Goal: Check status: Check status

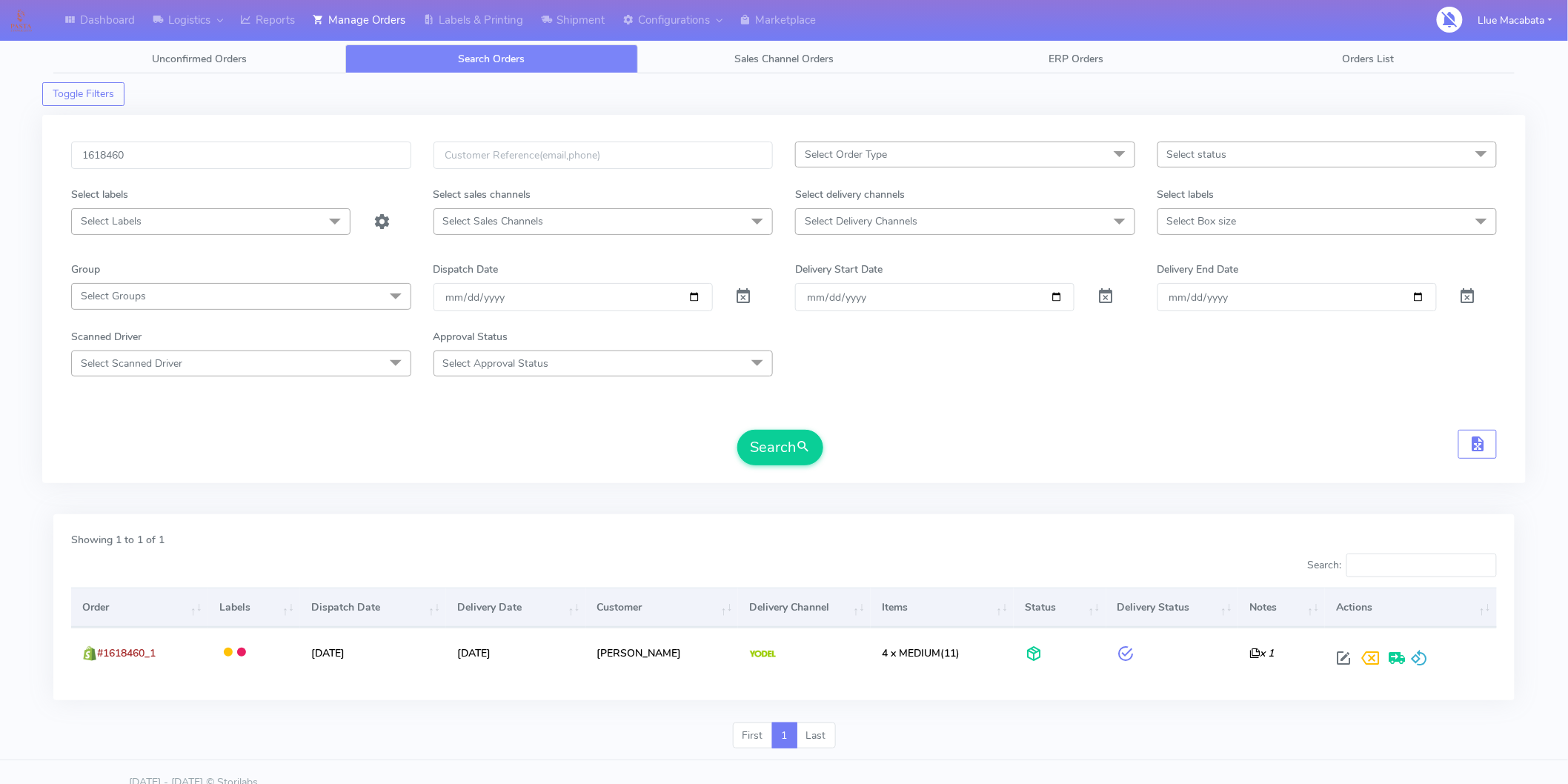
click at [188, 166] on input "1618460" at bounding box center [241, 155] width 340 height 28
type input "1617975"
click at [765, 455] on button "Search" at bounding box center [780, 447] width 86 height 35
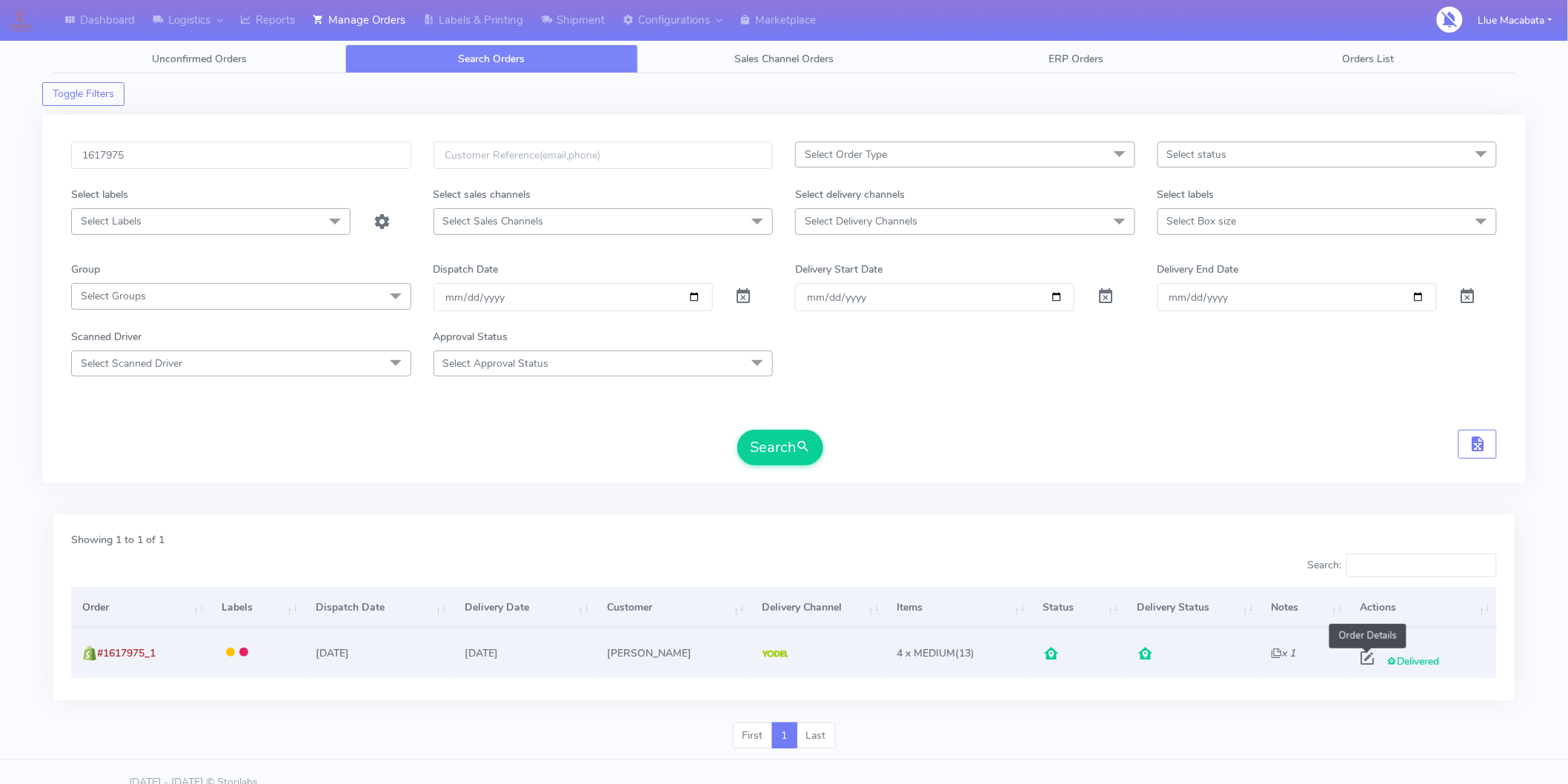
click at [1364, 658] on span at bounding box center [1367, 661] width 27 height 14
select select "5"
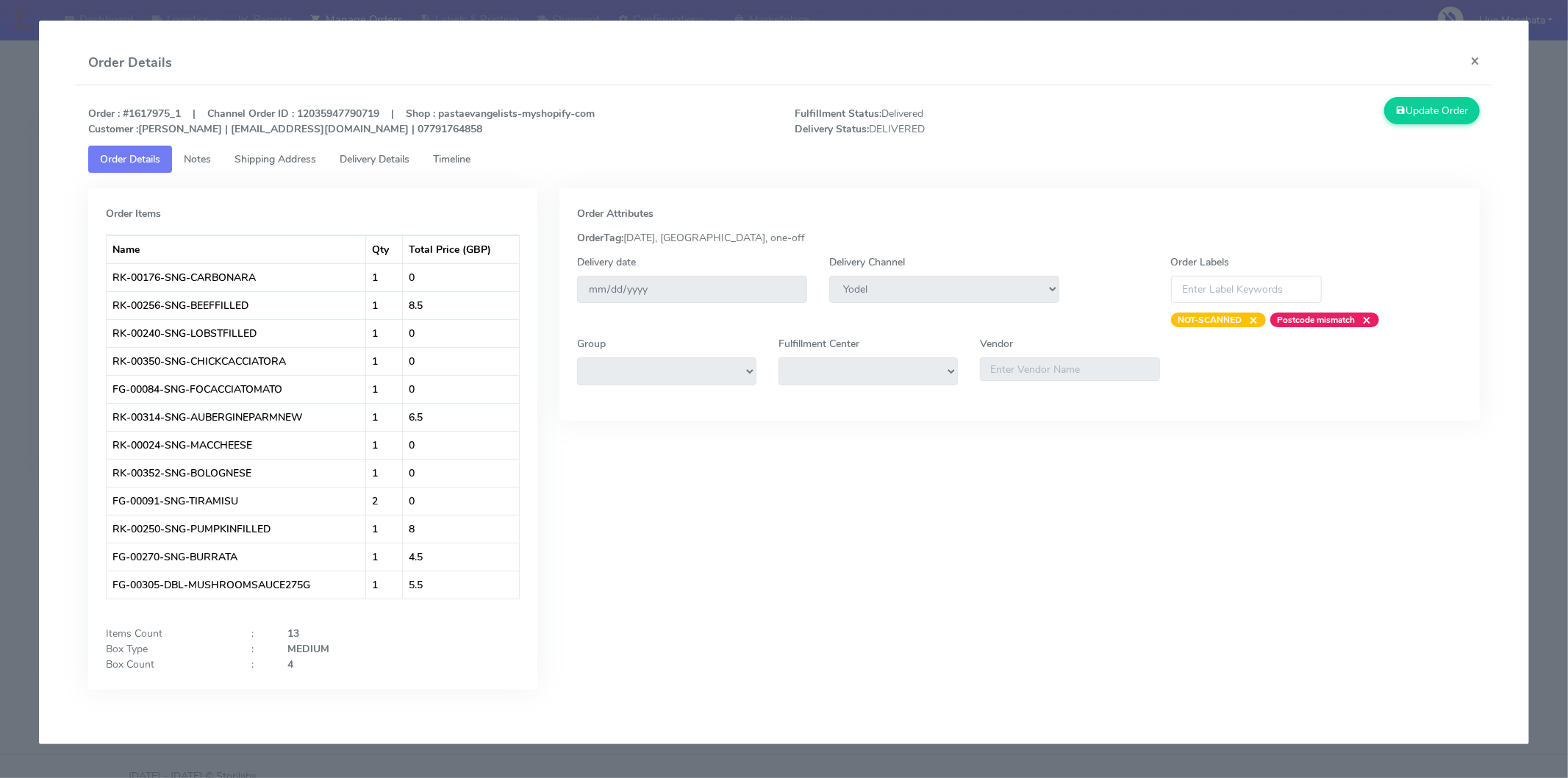
click at [469, 160] on span "Timeline" at bounding box center [452, 159] width 37 height 14
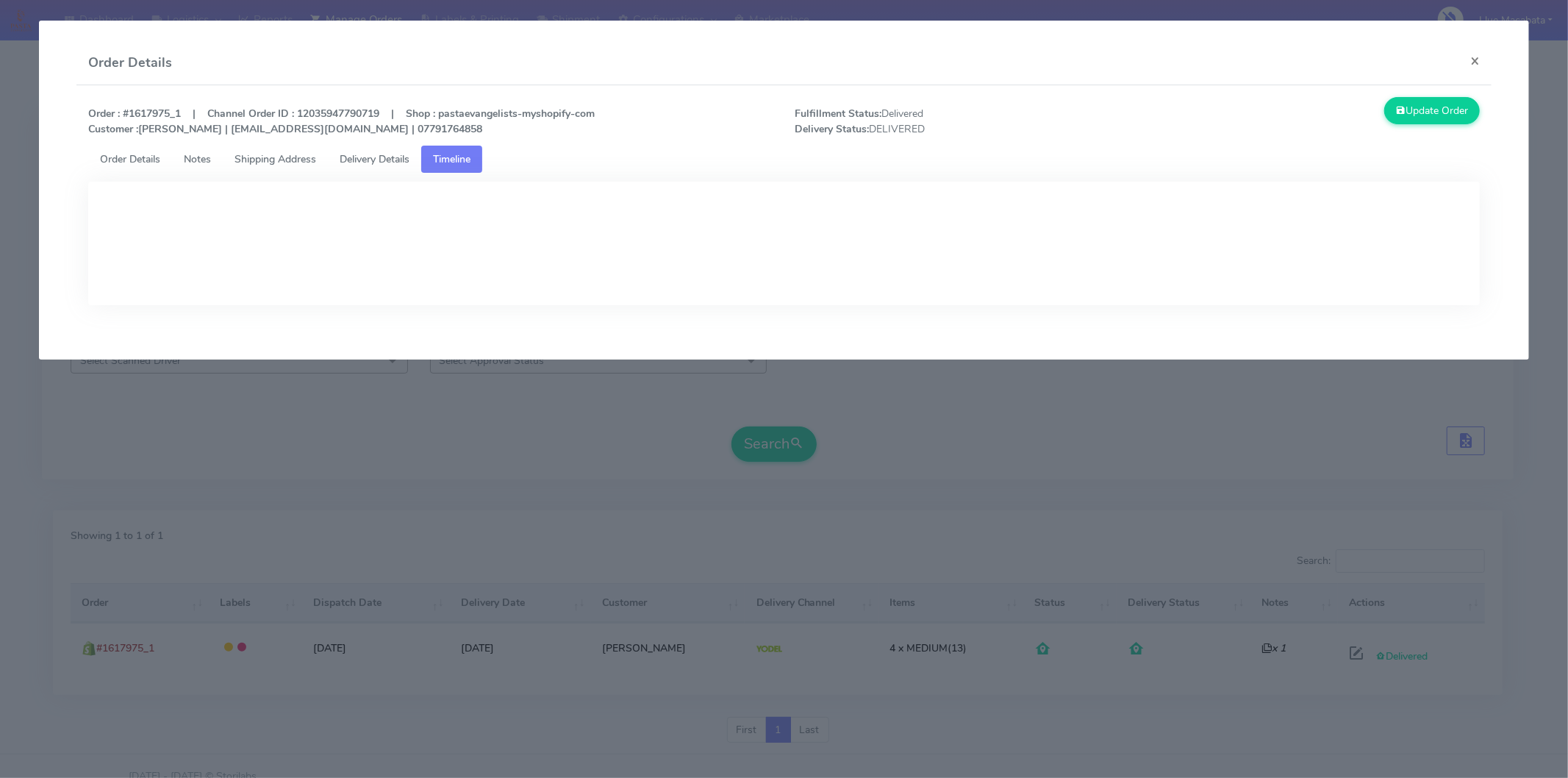
click at [409, 158] on span "Delivery Details" at bounding box center [374, 159] width 70 height 14
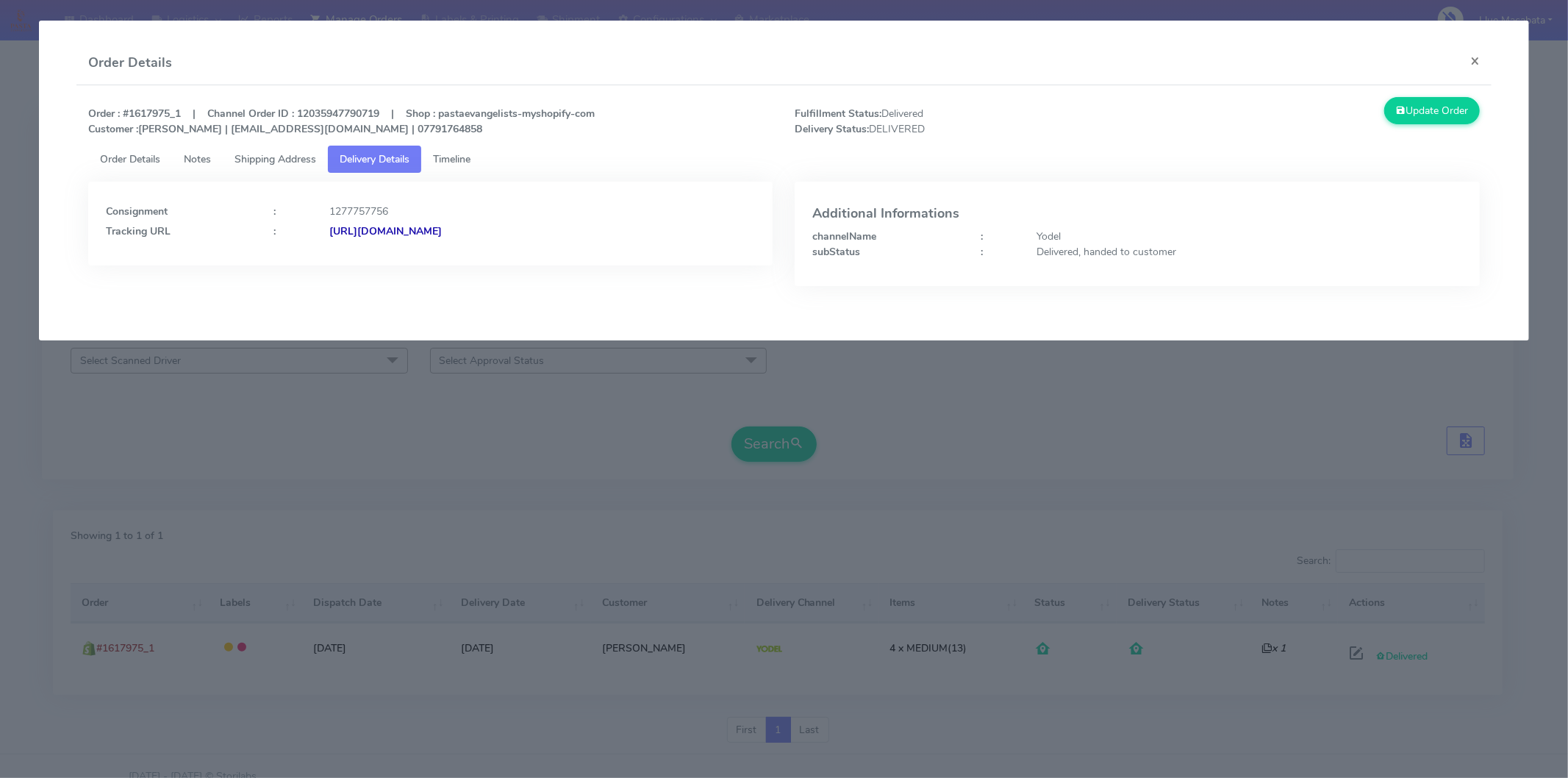
click at [442, 228] on strong "[URL][DOMAIN_NAME]" at bounding box center [385, 231] width 112 height 14
click at [1475, 62] on button "×" at bounding box center [1475, 61] width 33 height 39
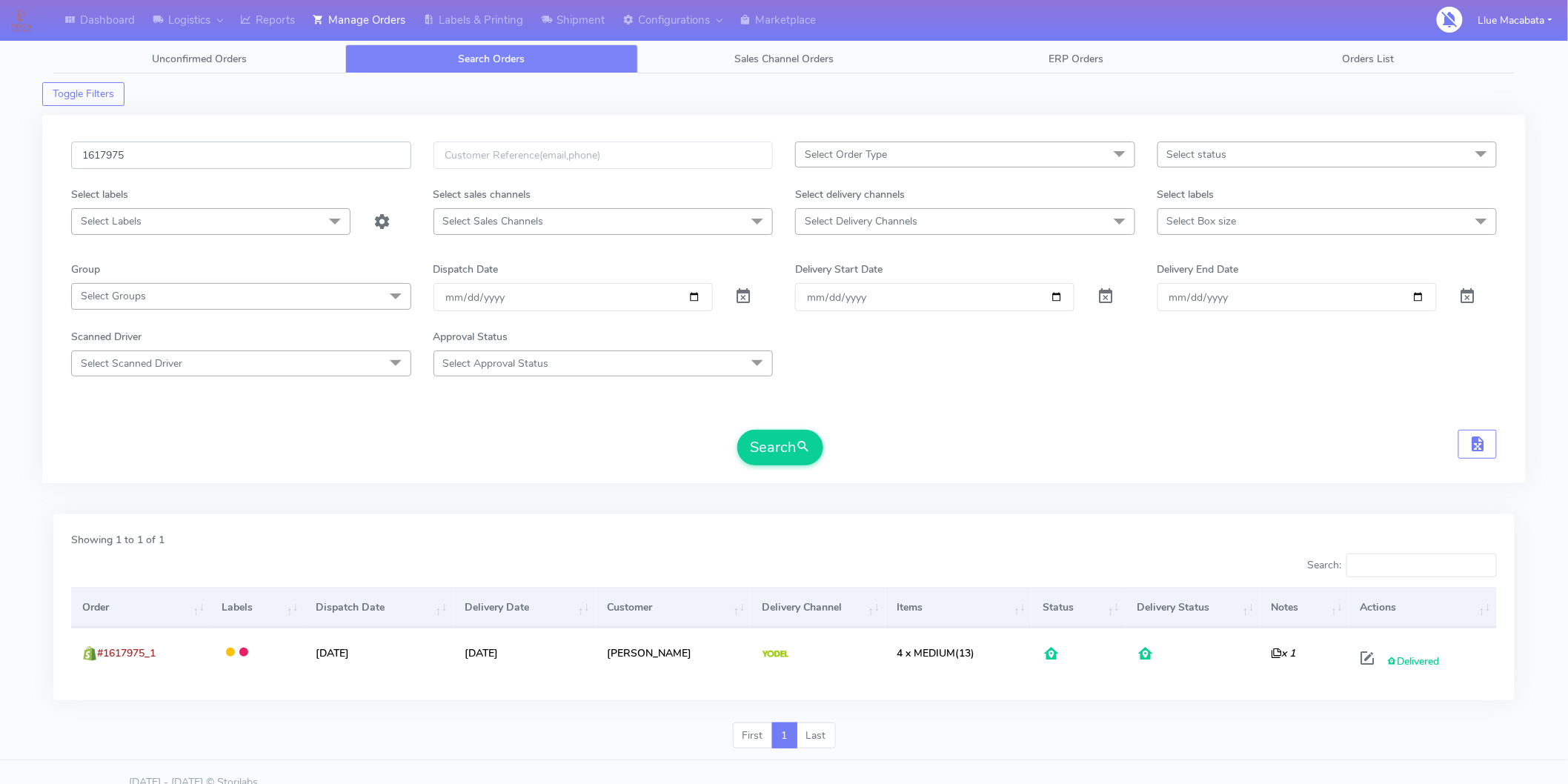
click at [174, 160] on input "1617975" at bounding box center [241, 155] width 340 height 28
paste input "1619598A"
click at [174, 160] on input "16179751619598A" at bounding box center [241, 155] width 340 height 28
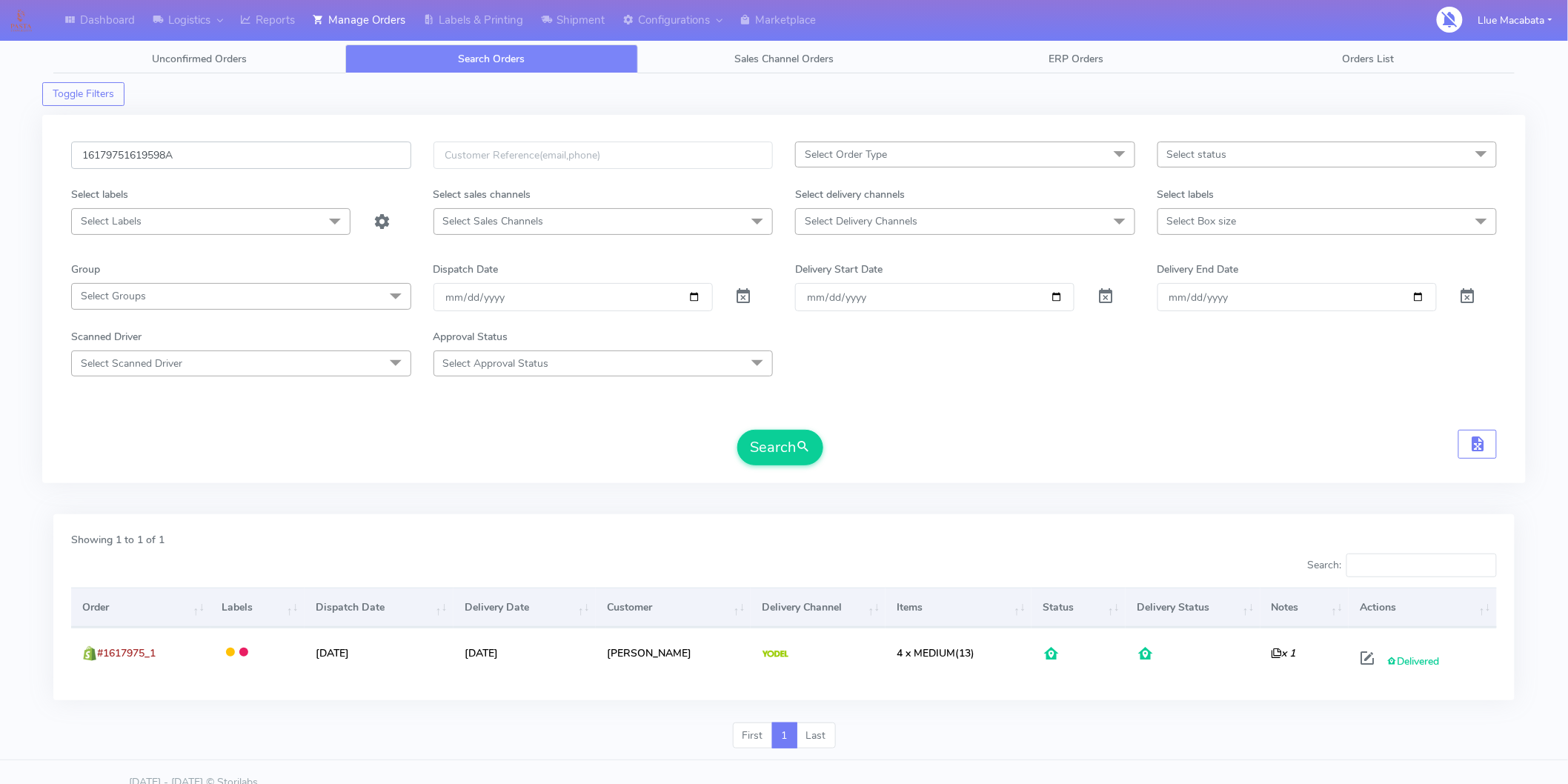
click at [174, 160] on input "16179751619598A" at bounding box center [241, 155] width 340 height 28
paste input "text"
type input "1619598A"
click at [779, 449] on button "Search" at bounding box center [780, 447] width 86 height 35
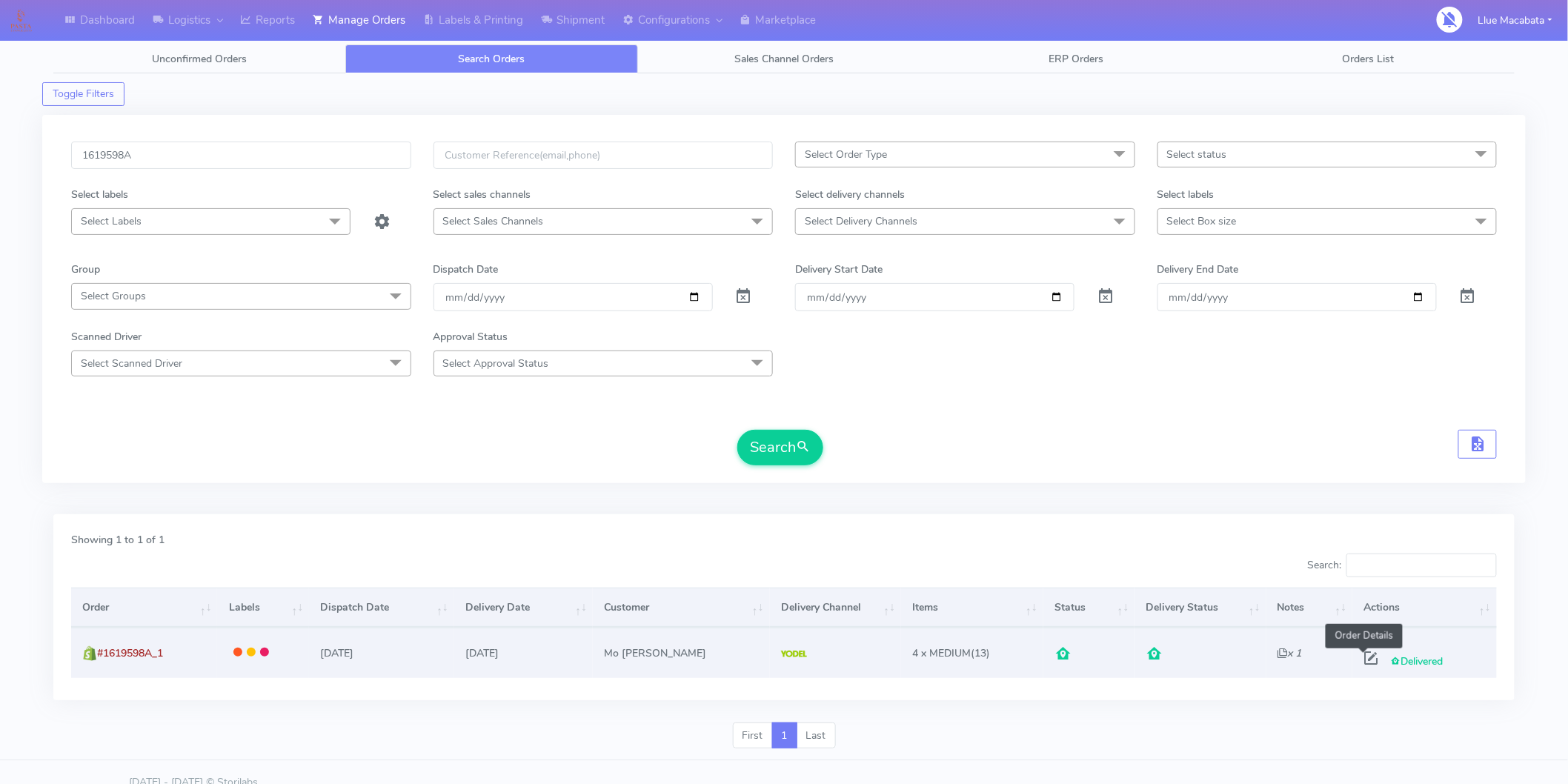
click at [1357, 664] on span at bounding box center [1371, 661] width 27 height 14
select select "5"
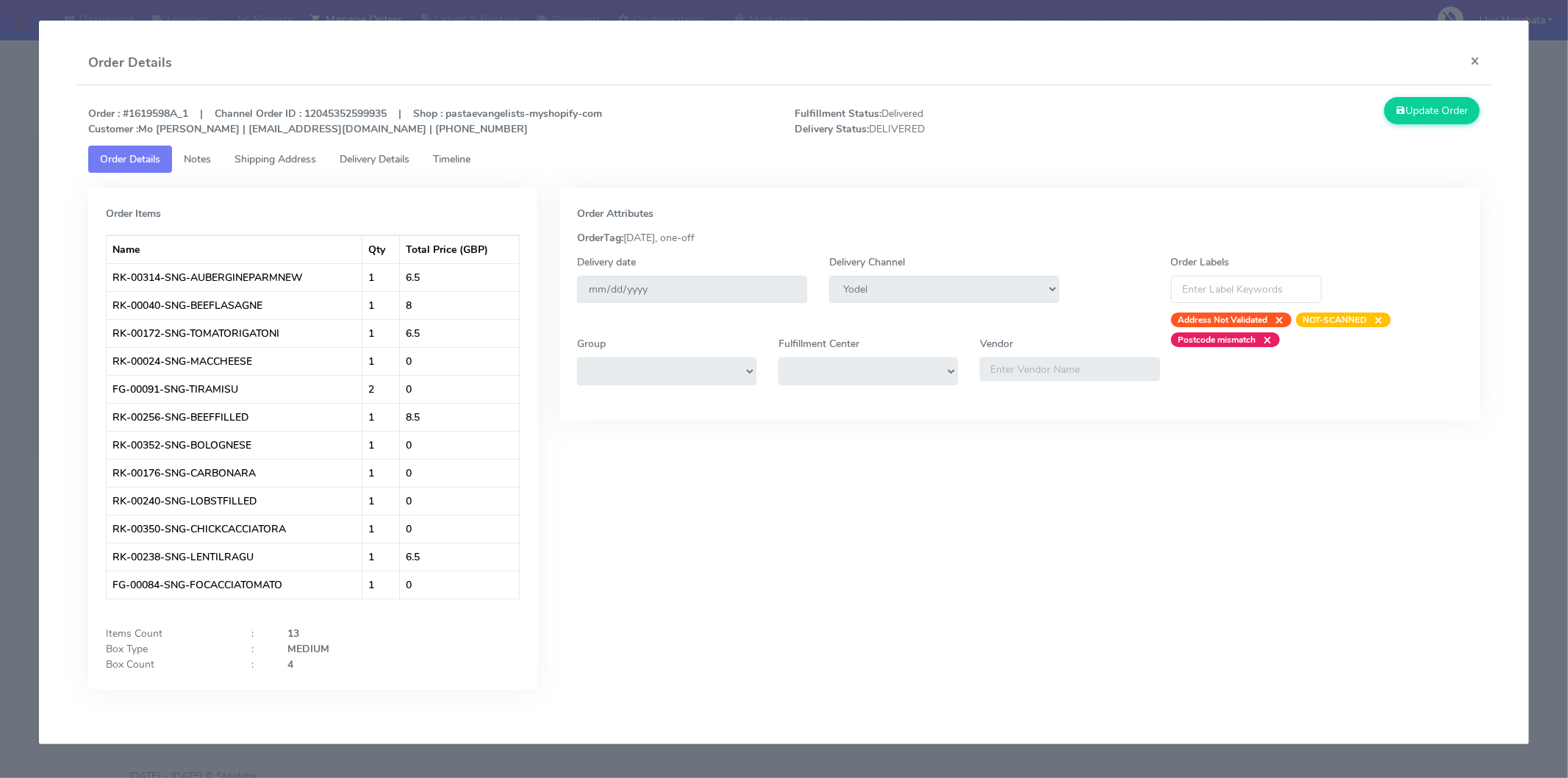
click at [470, 162] on span "Timeline" at bounding box center [452, 159] width 37 height 14
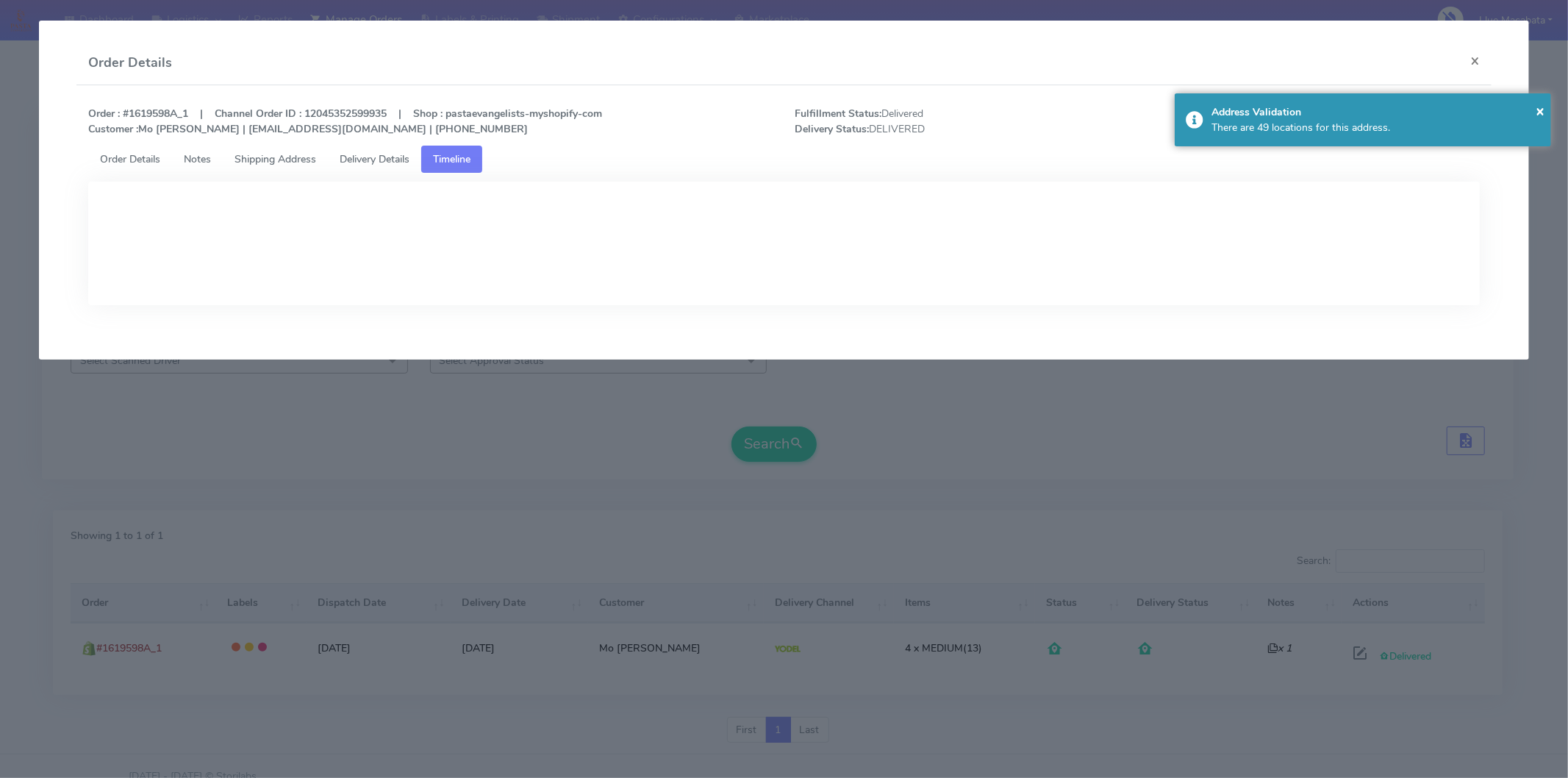
click at [380, 158] on span "Delivery Details" at bounding box center [374, 159] width 70 height 14
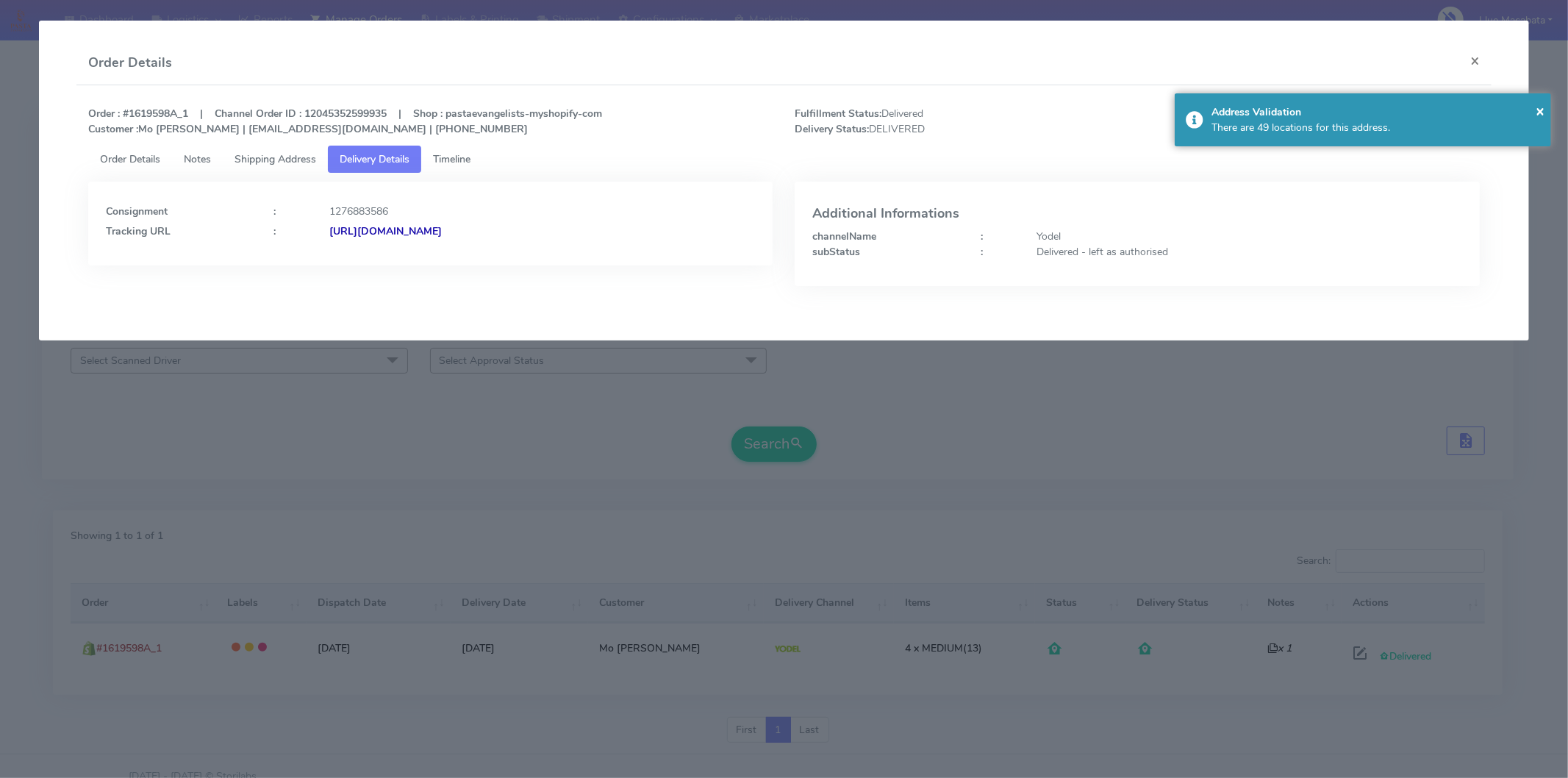
click at [442, 233] on strong "[URL][DOMAIN_NAME]" at bounding box center [385, 231] width 112 height 14
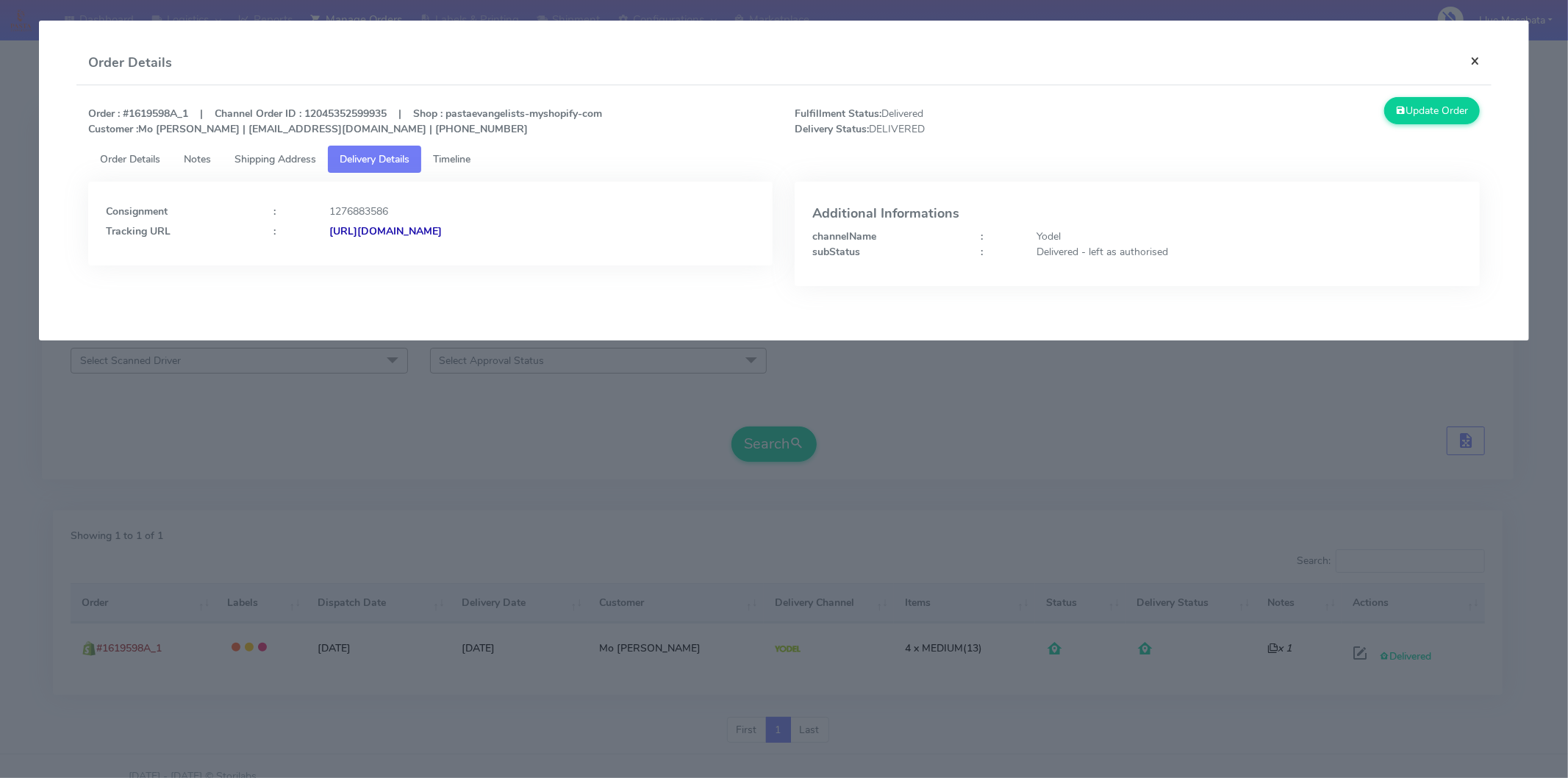
click at [1459, 56] on button "×" at bounding box center [1475, 61] width 33 height 39
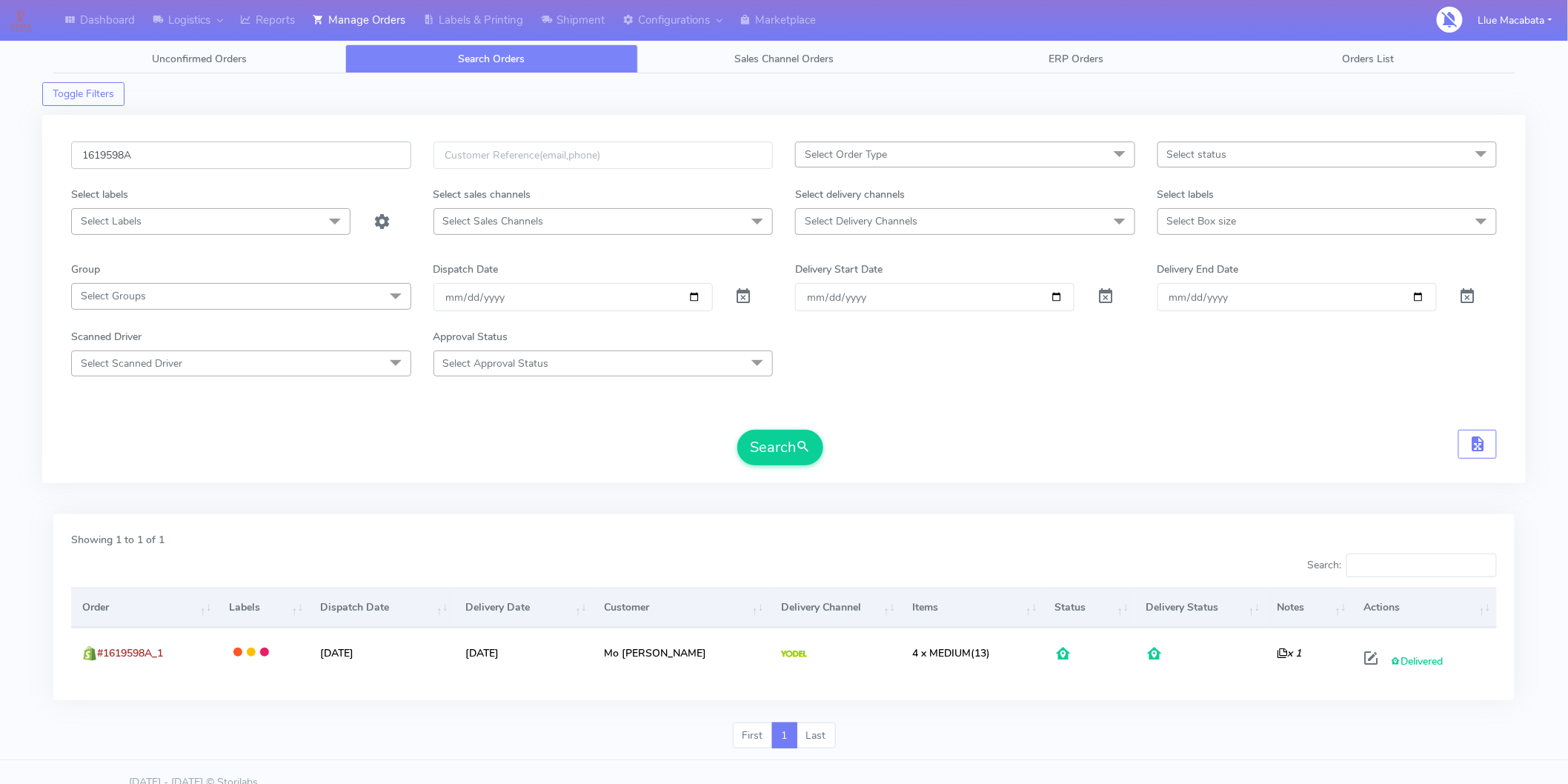
click at [156, 153] on input "1619598A" at bounding box center [241, 155] width 340 height 28
paste input "086"
type input "1619086"
click at [778, 436] on button "Search" at bounding box center [780, 447] width 86 height 35
